Goal: Understand process/instructions: Learn how to perform a task or action

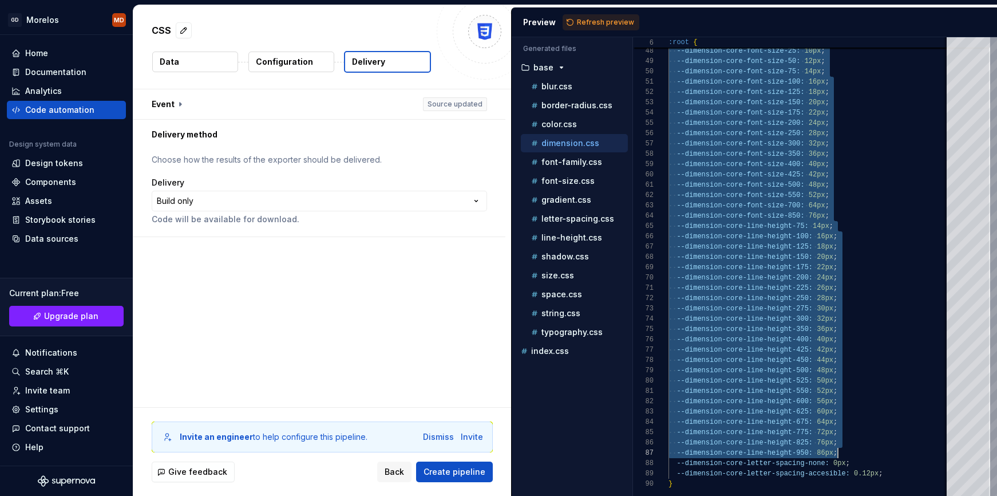
scroll to position [93, 169]
type textarea "**********"
click at [851, 178] on div "--dimension-core-075: 12px ; --dimension-core-font-size-25: 10px ; --dimension-…" at bounding box center [871, 28] width 404 height 934
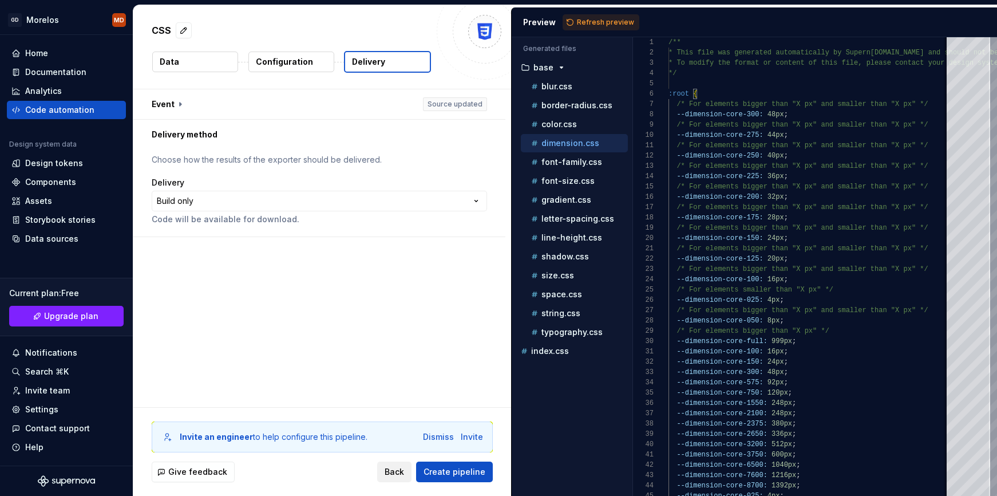
click at [389, 471] on span "Back" at bounding box center [394, 471] width 19 height 11
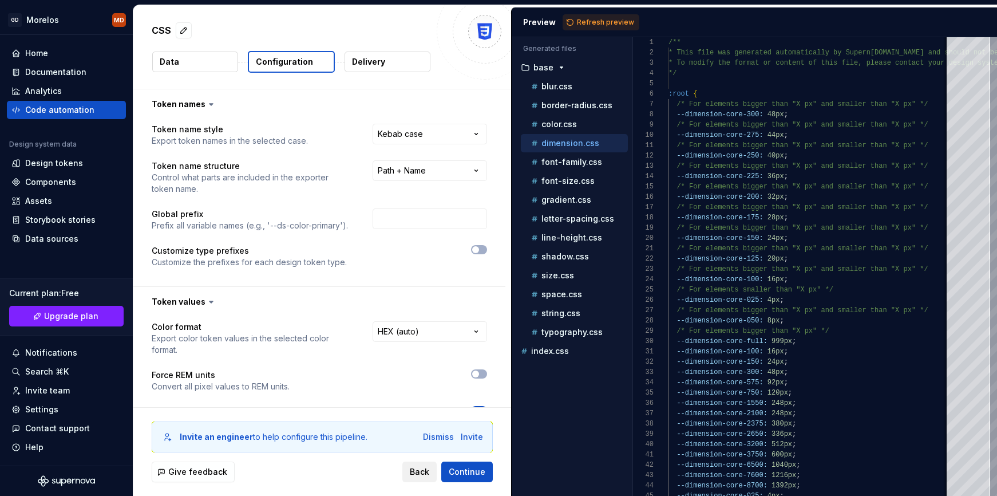
click at [421, 471] on span "Back" at bounding box center [419, 471] width 19 height 11
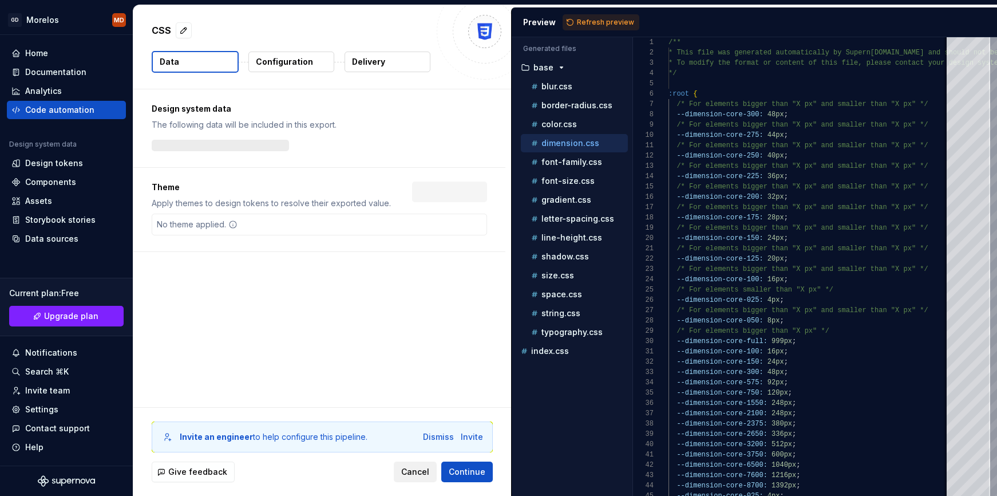
click at [421, 471] on span "Cancel" at bounding box center [415, 471] width 28 height 11
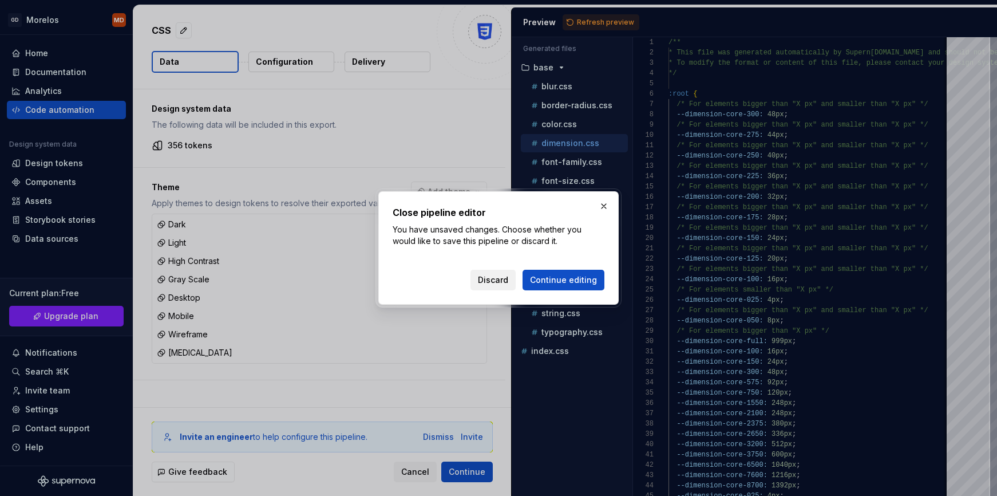
click at [508, 274] on span "Discard" at bounding box center [493, 279] width 30 height 11
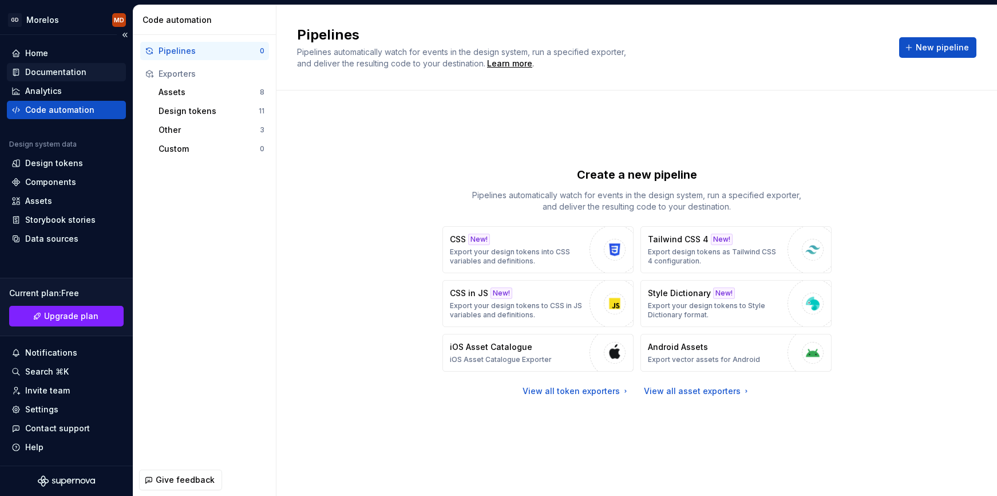
click at [79, 79] on div "Documentation" at bounding box center [66, 72] width 119 height 18
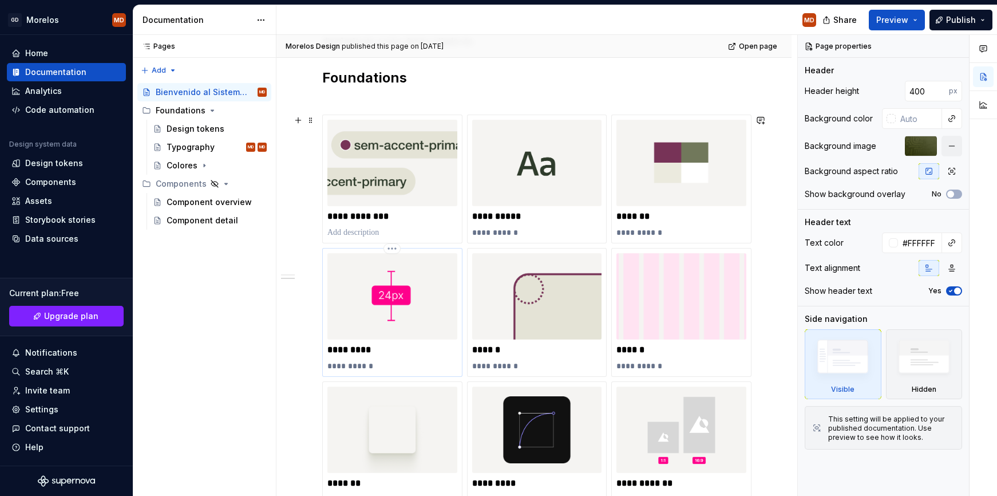
scroll to position [400, 0]
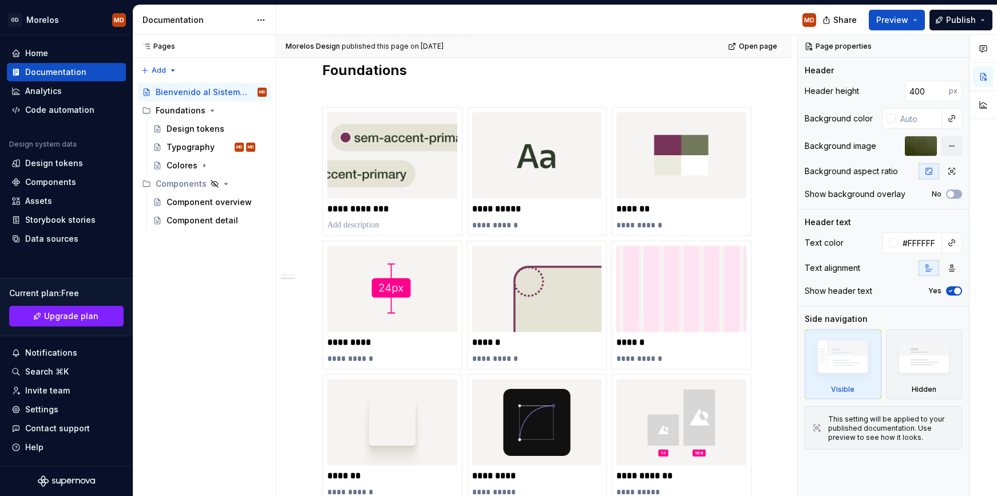
type textarea "*"
